Goal: Information Seeking & Learning: Learn about a topic

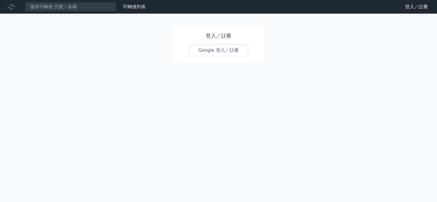
click at [223, 42] on div "登入／註冊 Google 登入／註冊" at bounding box center [218, 44] width 91 height 38
click at [223, 52] on link "Google 登入／註冊" at bounding box center [218, 50] width 59 height 12
click at [227, 49] on link "Google 登入／註冊" at bounding box center [218, 50] width 59 height 12
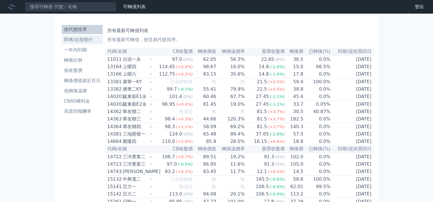
click at [91, 41] on li "即將/近期發行" at bounding box center [82, 39] width 41 height 7
click at [93, 40] on li "即將/近期發行" at bounding box center [82, 39] width 41 height 7
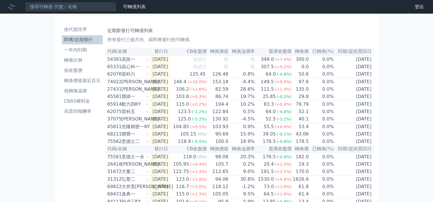
click at [411, 107] on div "可轉債列表 財務數據 可轉債列表 財務數據 登出 登出 按代號排序 即將/近期發行 一年內到期 轉換比例 低收盤價 轉換價值接近百元 低轉換溢價" at bounding box center [216, 197] width 433 height 395
